Goal: Find specific page/section

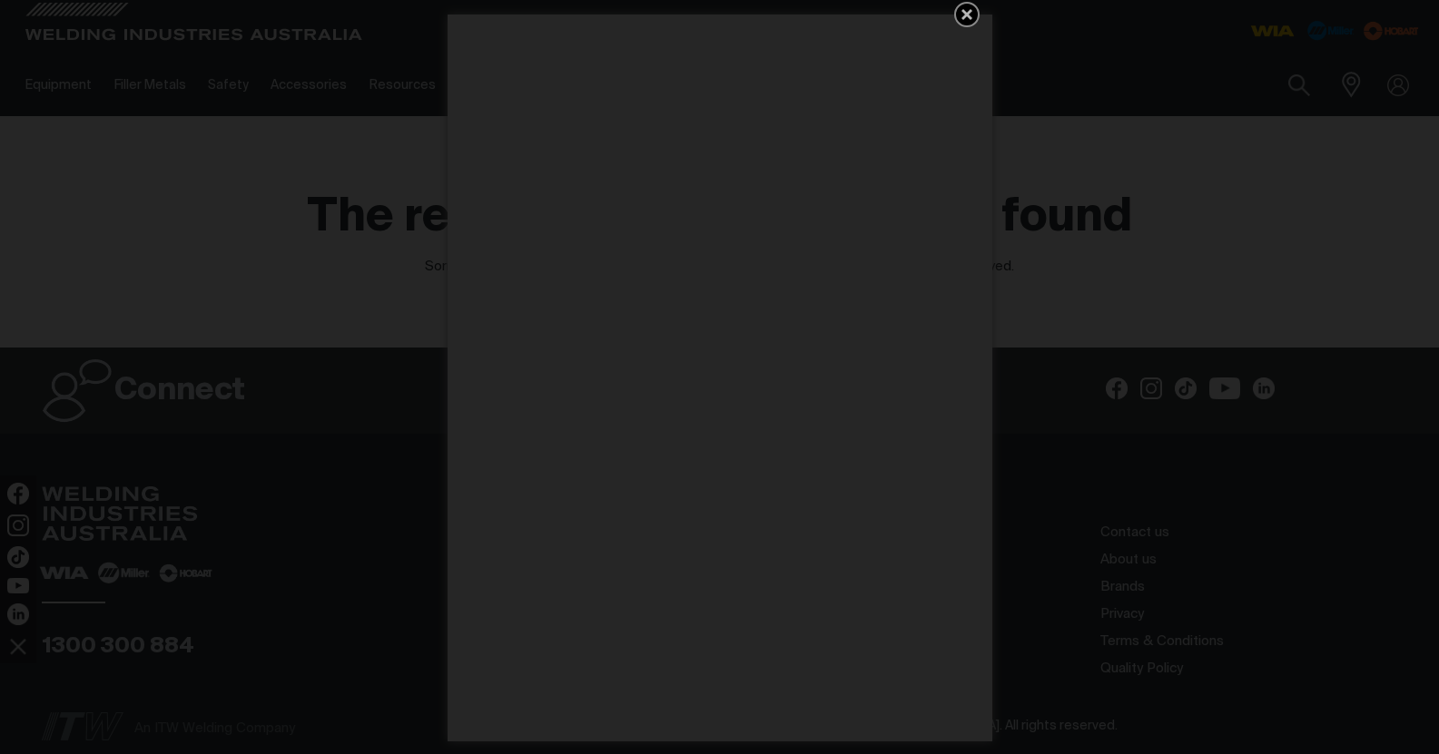
click at [962, 16] on icon "Get 5 WIA Welding Guides Free!" at bounding box center [966, 14] width 11 height 11
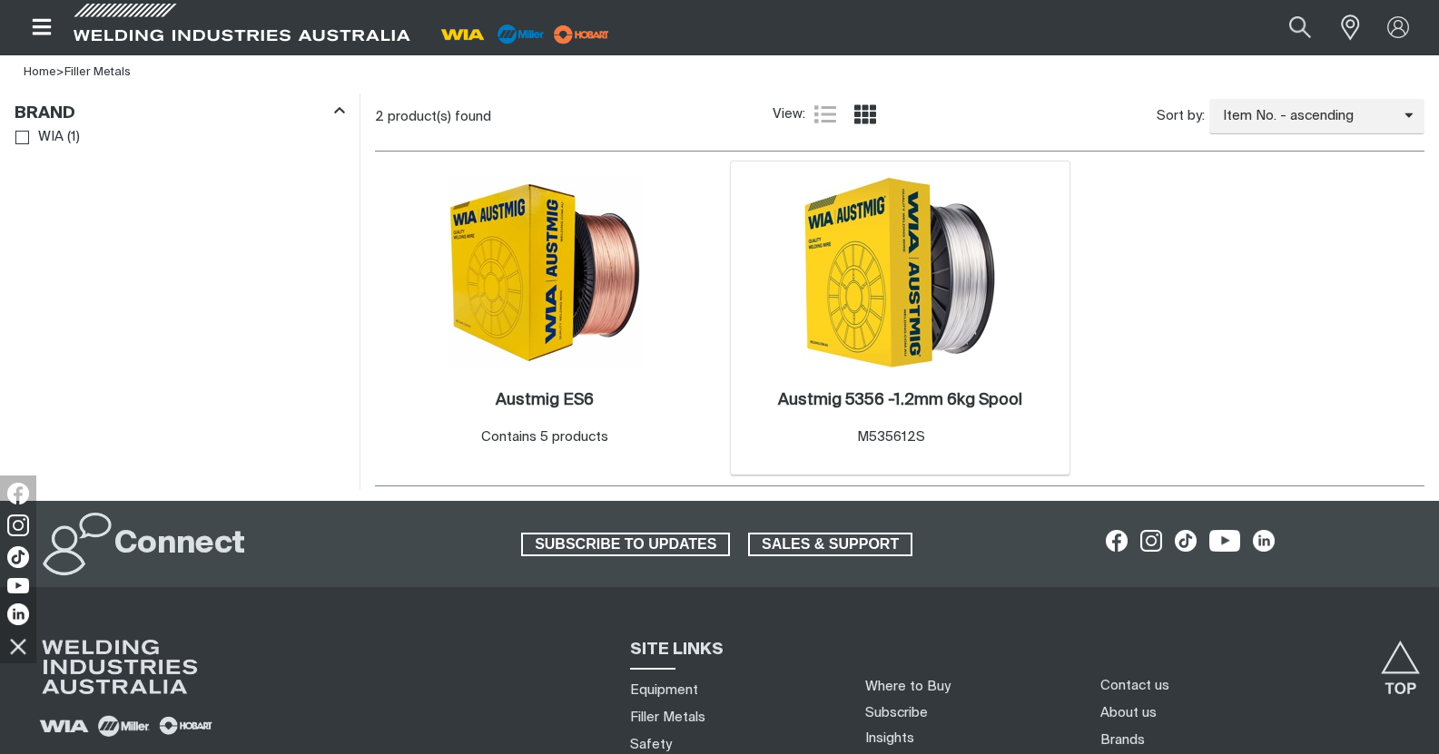
scroll to position [454, 0]
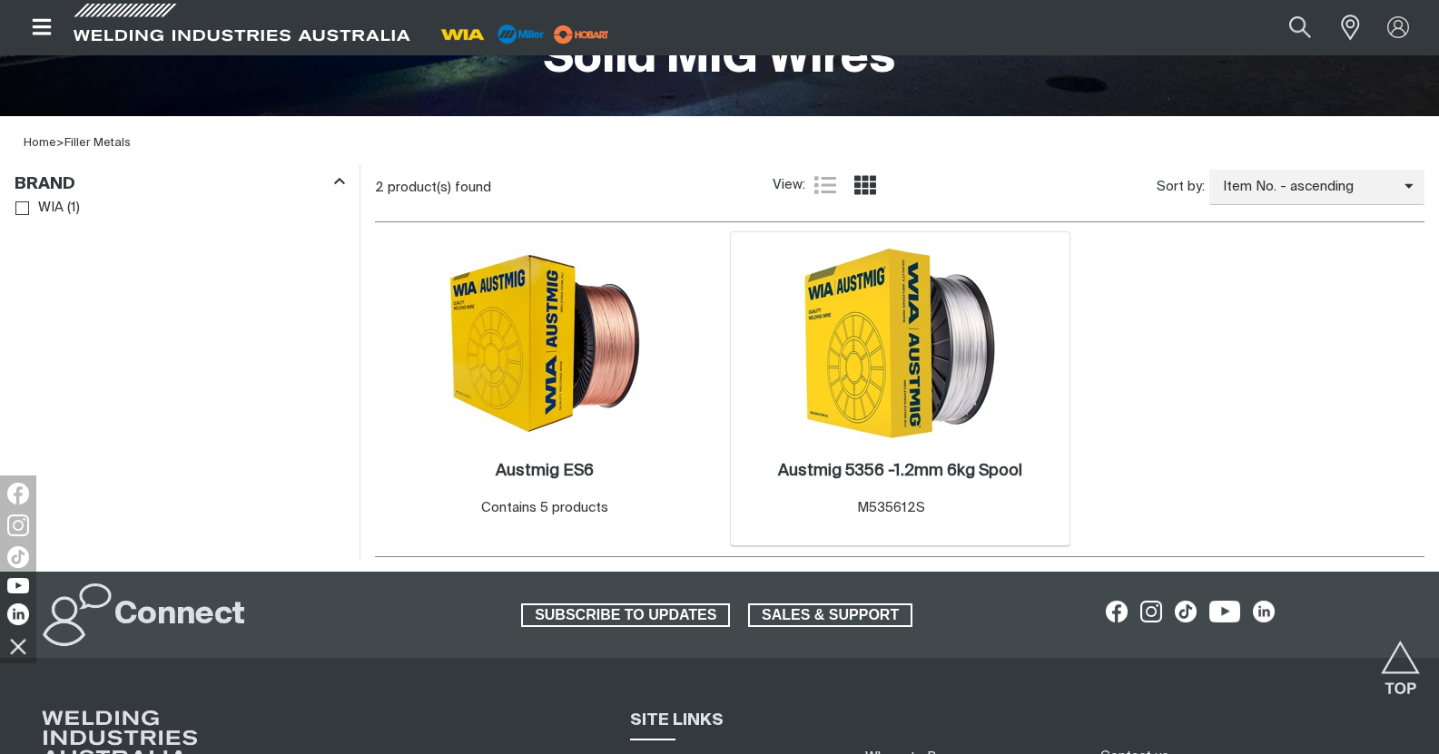
click at [914, 379] on img at bounding box center [899, 343] width 194 height 194
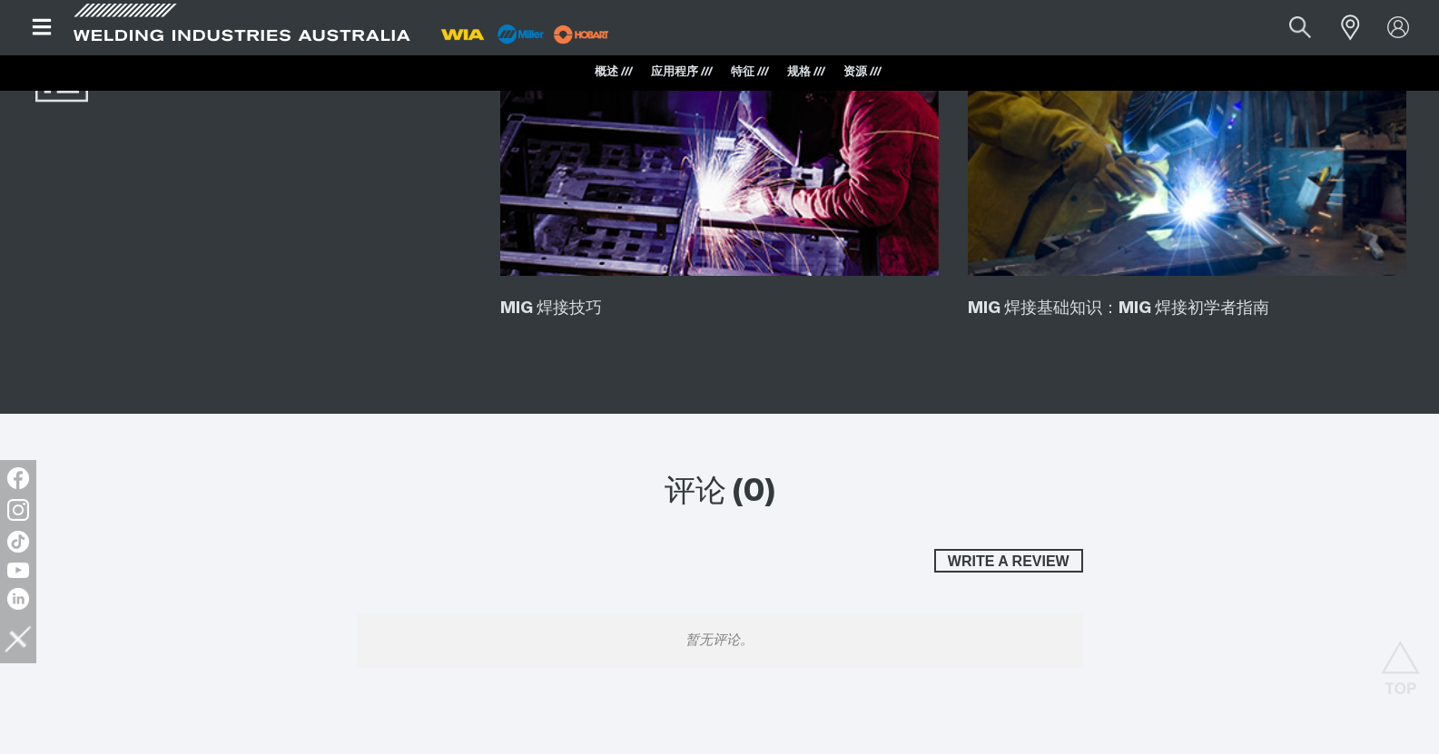
scroll to position [2542, 0]
